Goal: Task Accomplishment & Management: Manage account settings

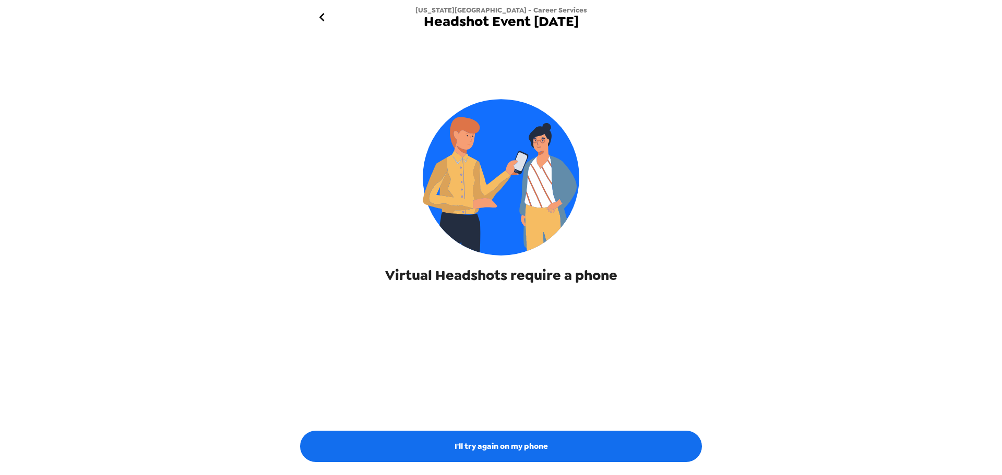
click at [320, 20] on icon "go back" at bounding box center [322, 17] width 17 height 17
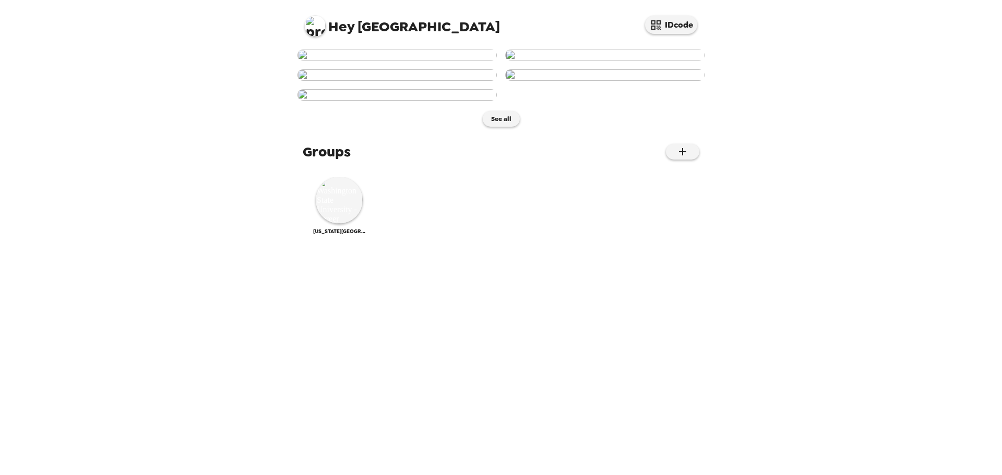
scroll to position [470, 0]
click at [507, 127] on div "See all" at bounding box center [500, 88] width 407 height 77
click at [504, 127] on button "See all" at bounding box center [501, 119] width 37 height 16
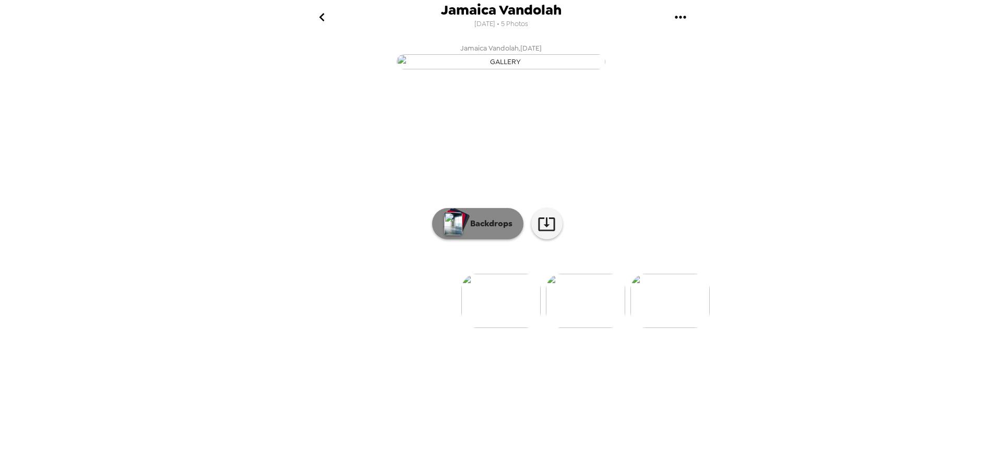
click at [456, 235] on img "button" at bounding box center [453, 223] width 18 height 23
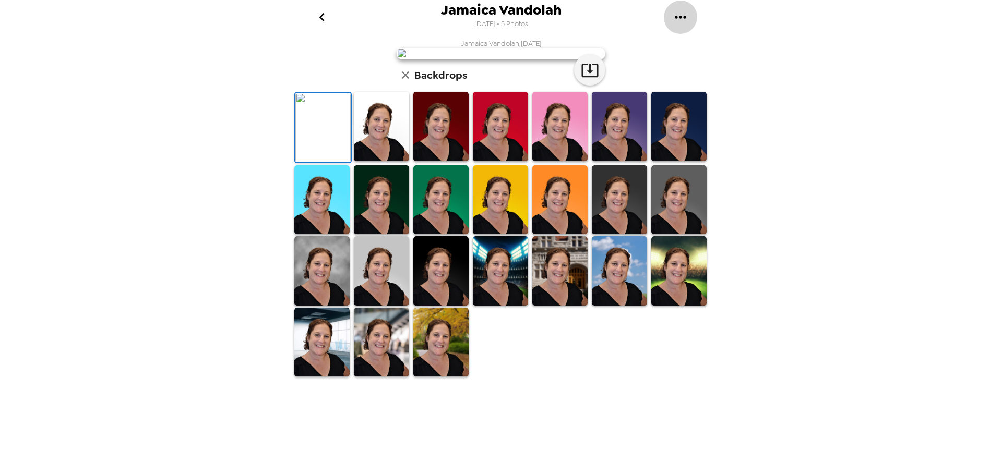
click at [687, 17] on icon "gallery menu" at bounding box center [680, 17] width 17 height 17
click at [651, 197] on div at bounding box center [501, 237] width 1002 height 475
click at [323, 12] on icon "go back" at bounding box center [322, 17] width 17 height 17
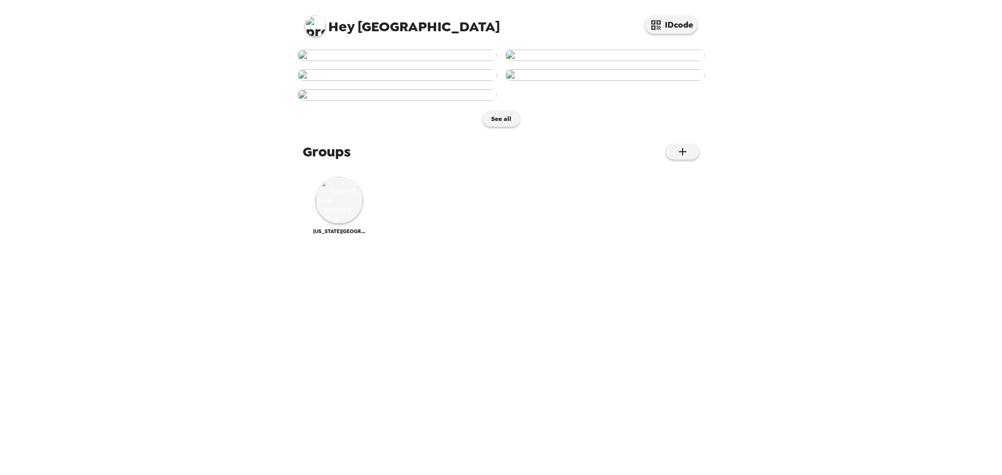
scroll to position [486, 0]
click at [341, 224] on img at bounding box center [339, 200] width 47 height 47
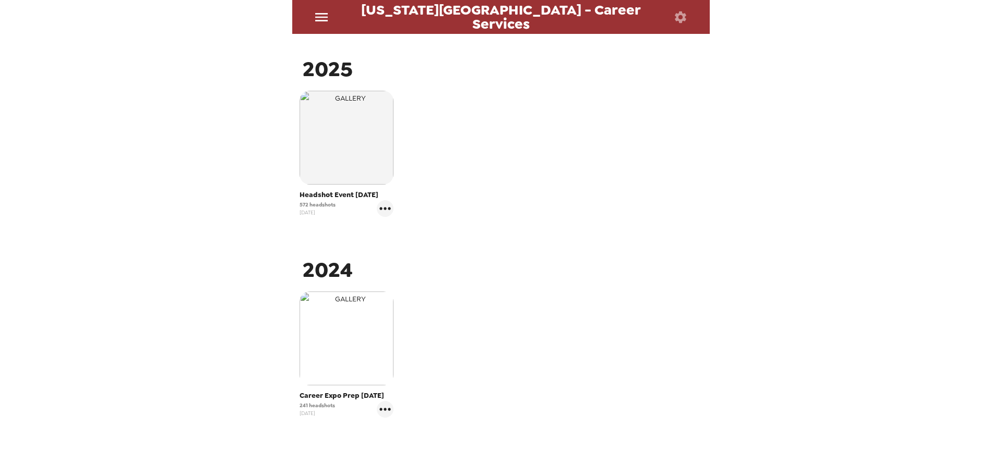
scroll to position [192, 0]
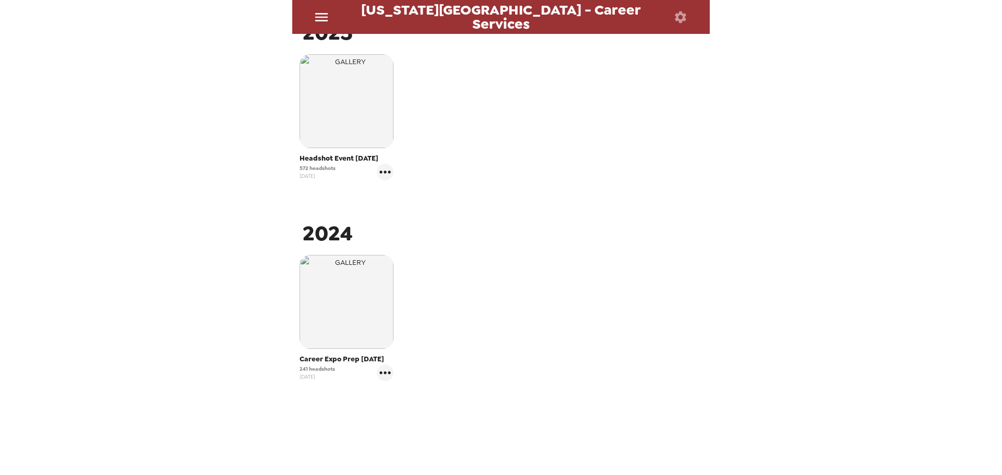
click at [332, 159] on span "Headshot Event [DATE]" at bounding box center [347, 158] width 94 height 10
click at [313, 172] on span "[DATE]" at bounding box center [318, 176] width 36 height 8
click at [373, 176] on div "572 headshots [DATE]" at bounding box center [347, 172] width 94 height 17
click at [388, 171] on icon "gallery menu" at bounding box center [384, 172] width 11 height 3
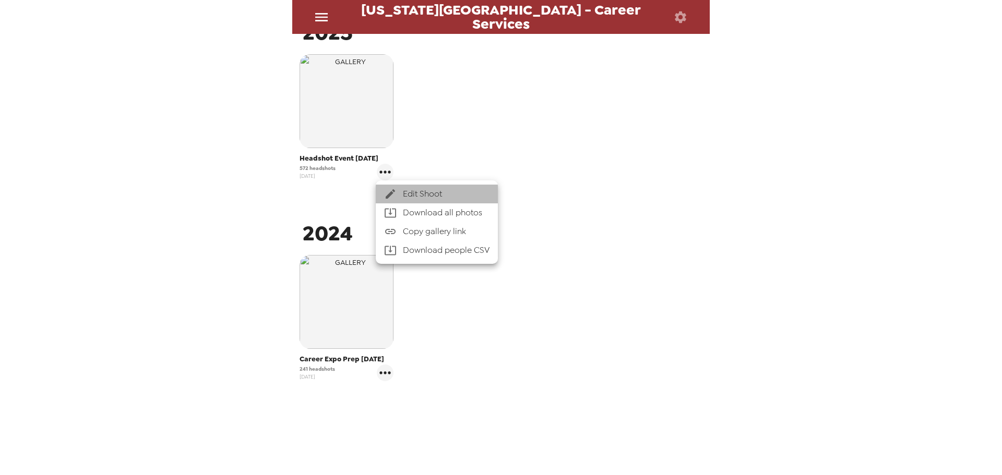
click at [413, 185] on li "Edit Shoot" at bounding box center [437, 194] width 122 height 19
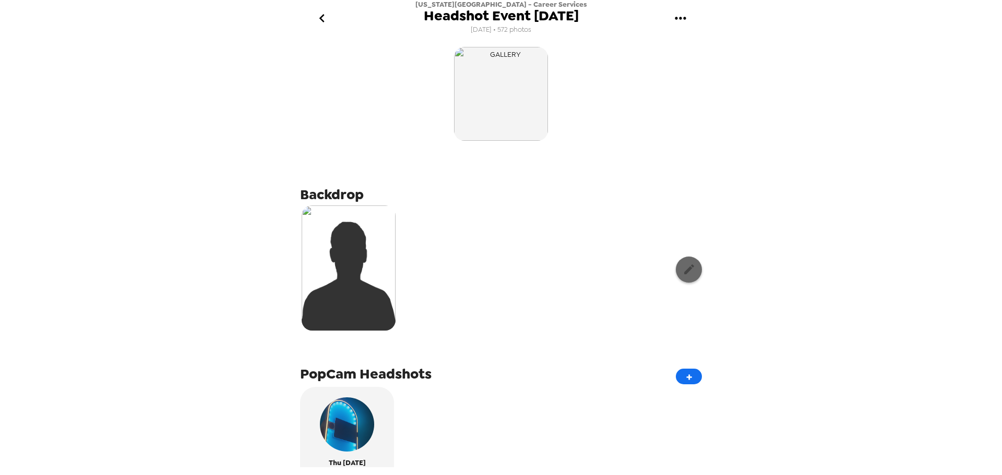
click at [687, 265] on icon "button" at bounding box center [689, 269] width 13 height 13
